Goal: Information Seeking & Learning: Learn about a topic

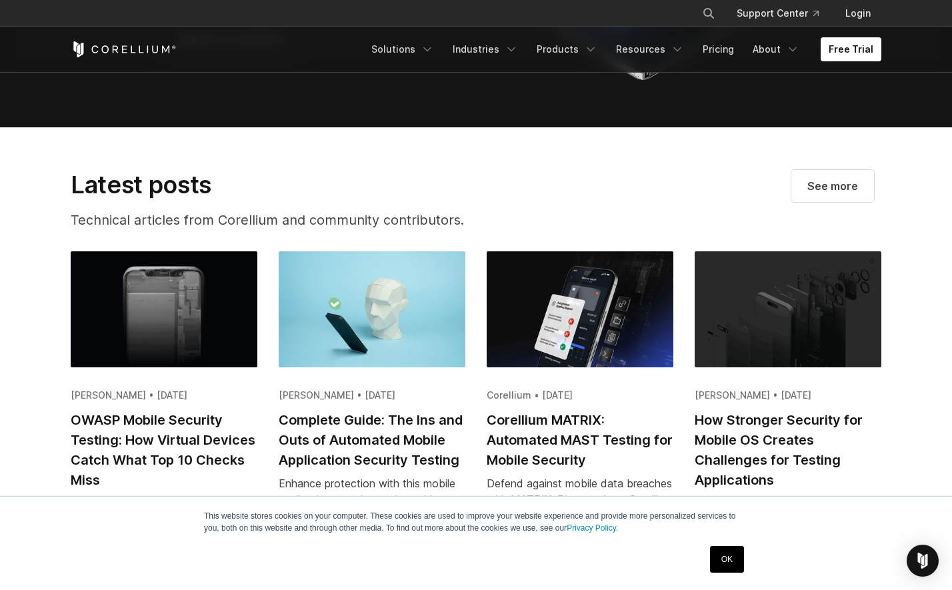
scroll to position [2562, 0]
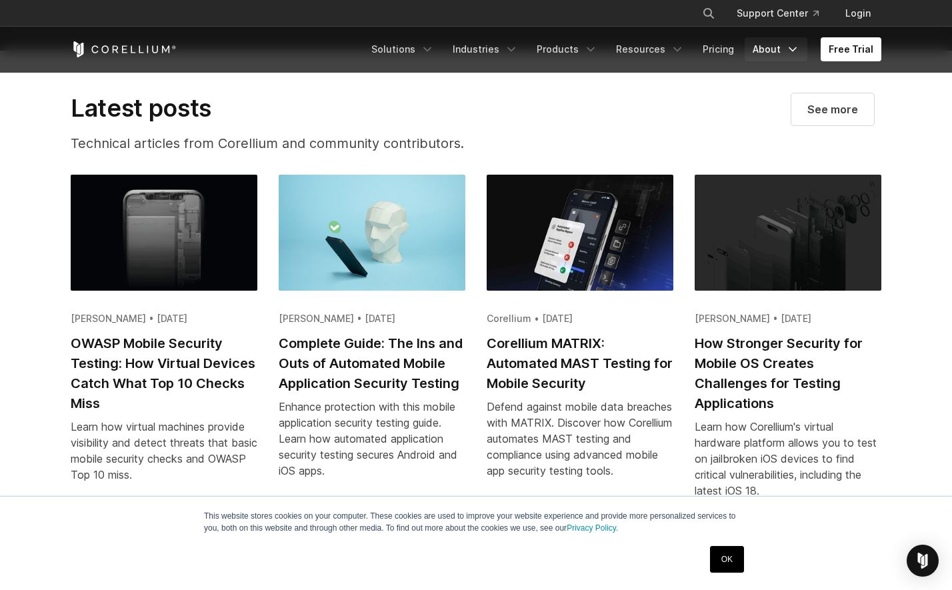
click at [757, 47] on link "About" at bounding box center [776, 49] width 63 height 24
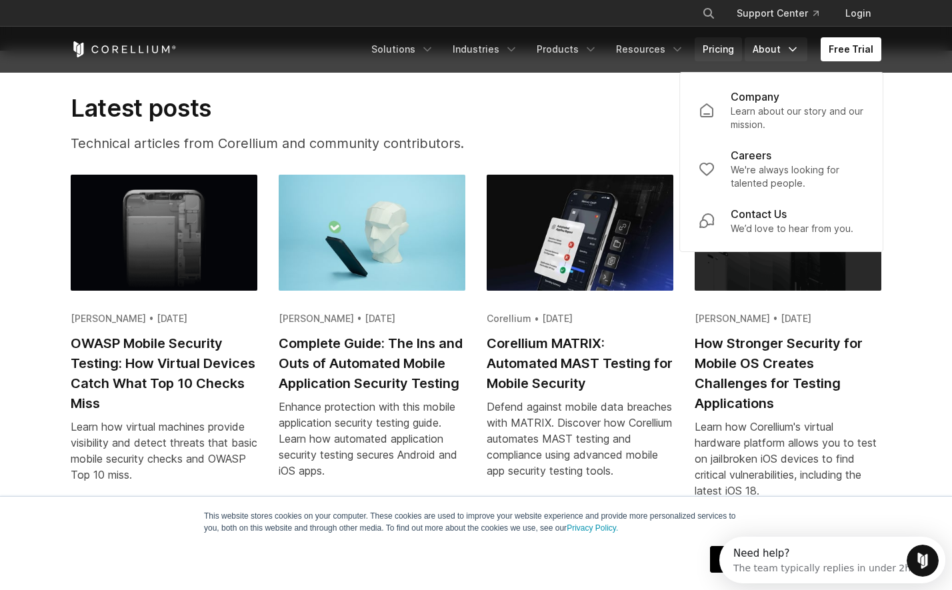
scroll to position [0, 0]
click at [723, 46] on link "Pricing" at bounding box center [718, 49] width 47 height 24
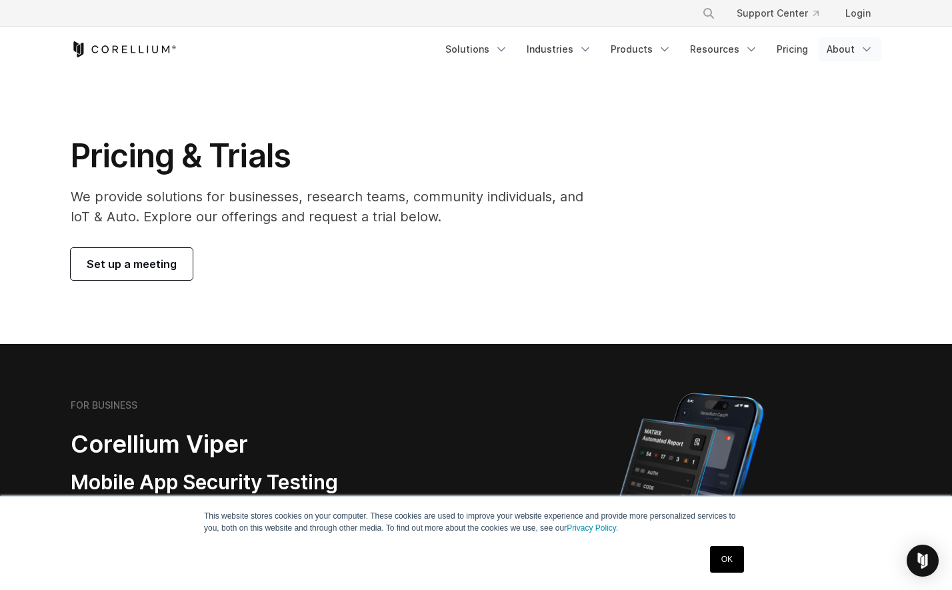
click at [861, 45] on icon "Navigation Menu" at bounding box center [866, 49] width 13 height 13
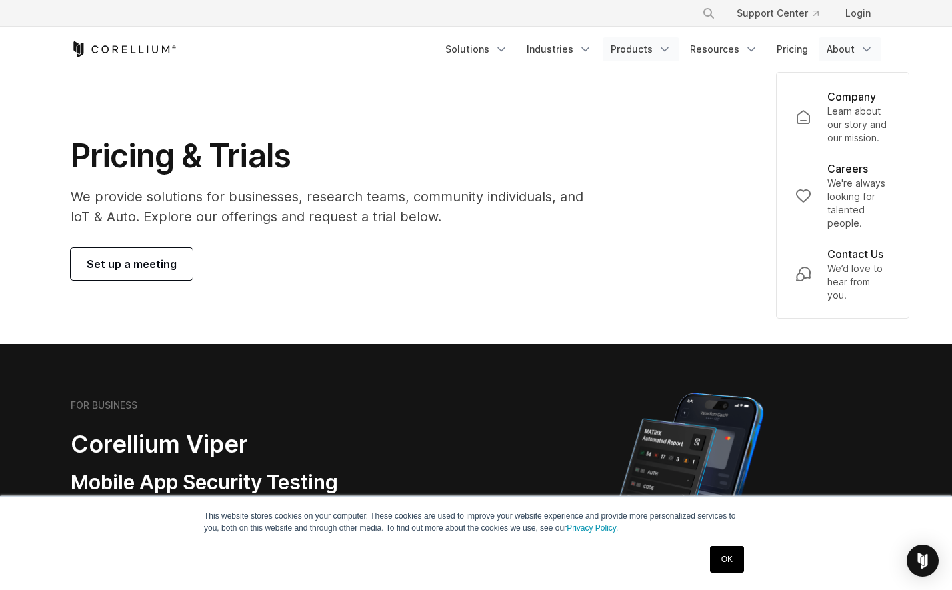
click at [644, 51] on link "Products" at bounding box center [641, 49] width 77 height 24
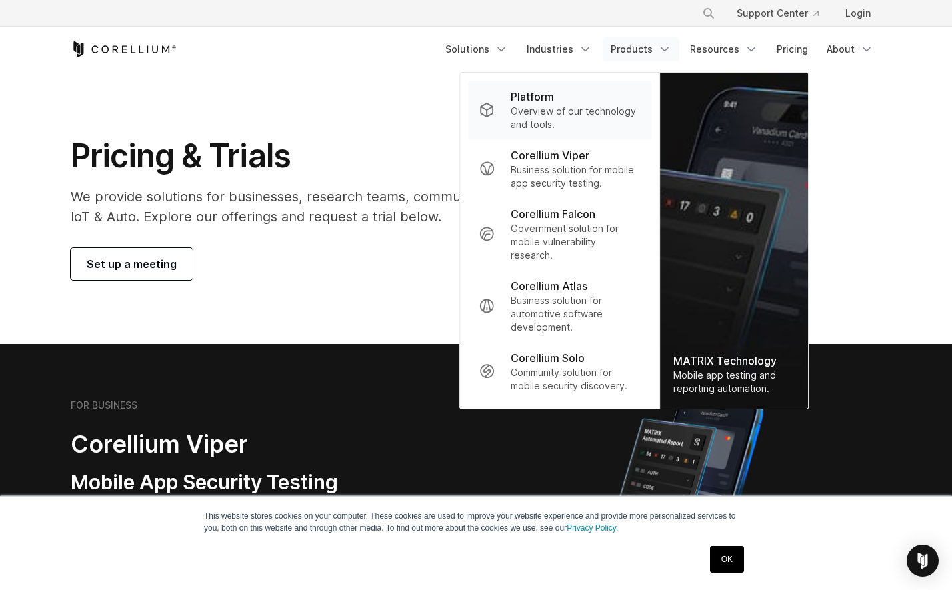
click at [564, 101] on div "Platform" at bounding box center [576, 97] width 130 height 16
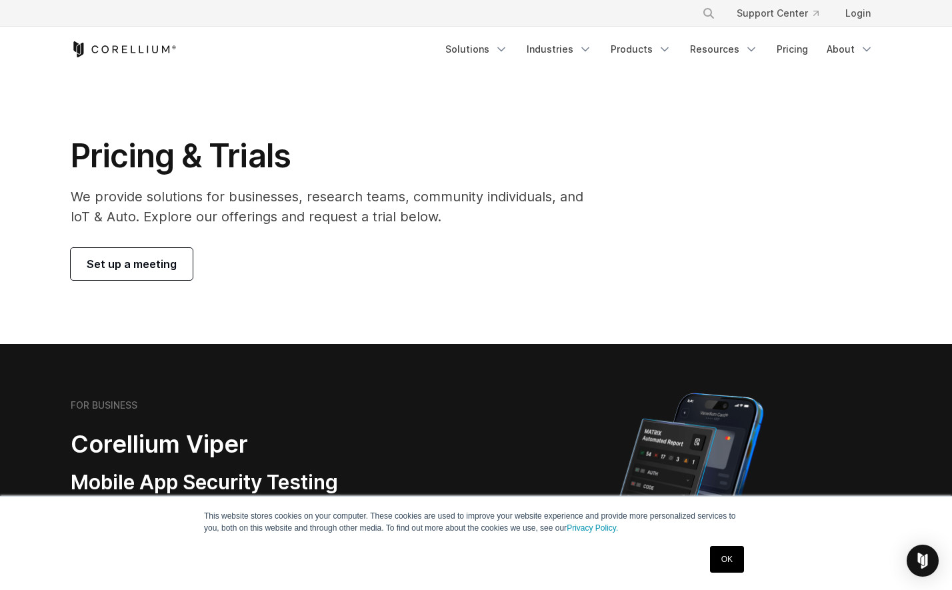
scroll to position [117, 0]
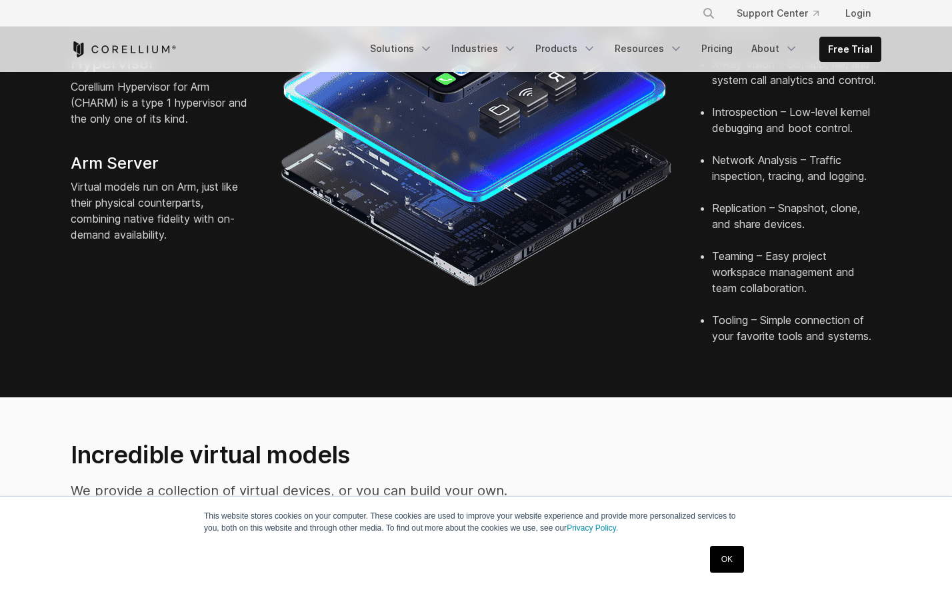
scroll to position [911, 0]
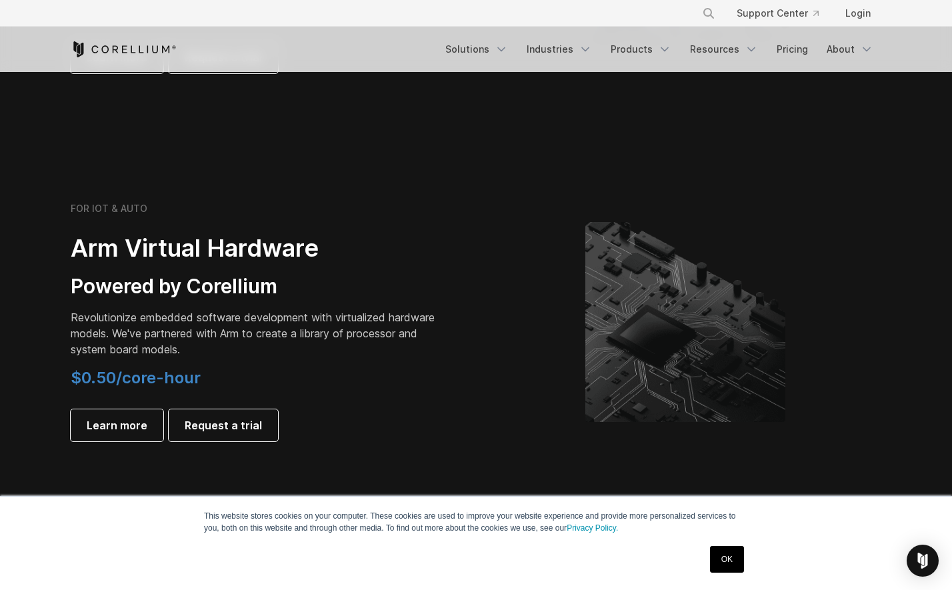
scroll to position [2105, 0]
